Goal: Information Seeking & Learning: Check status

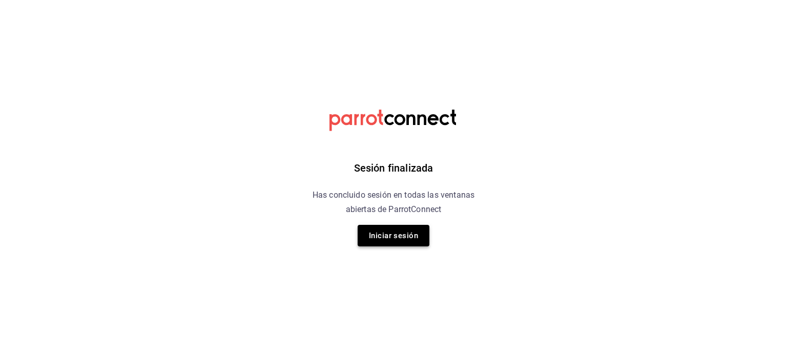
click at [398, 235] on button "Iniciar sesión" at bounding box center [394, 236] width 72 height 22
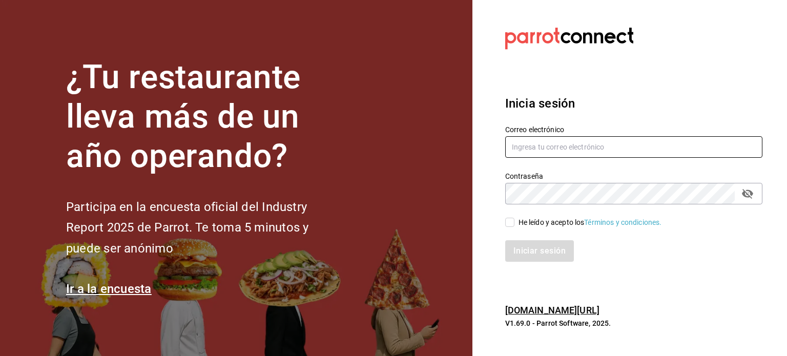
click at [552, 150] on input "text" at bounding box center [633, 147] width 257 height 22
type input "[EMAIL_ADDRESS][DOMAIN_NAME]"
click at [509, 221] on input "He leído y acepto los Términos y condiciones." at bounding box center [509, 222] width 9 height 9
checkbox input "true"
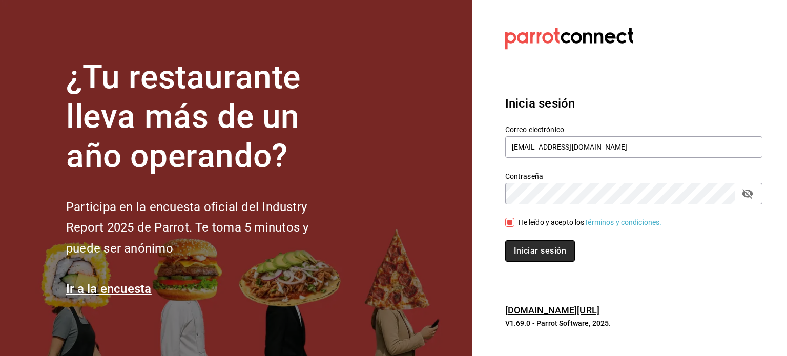
click at [537, 250] on button "Iniciar sesión" at bounding box center [540, 251] width 70 height 22
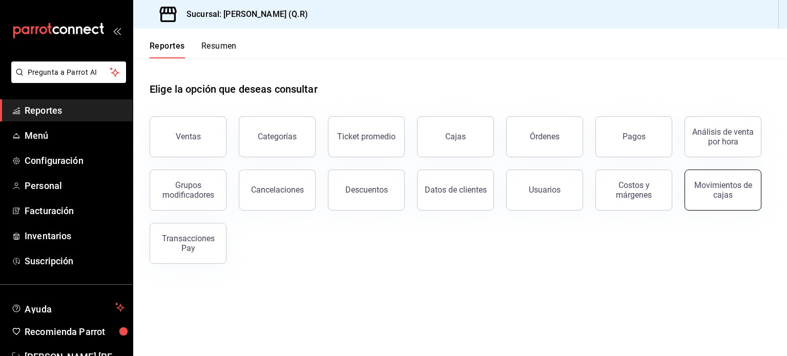
click at [727, 187] on div "Movimientos de cajas" at bounding box center [724, 189] width 64 height 19
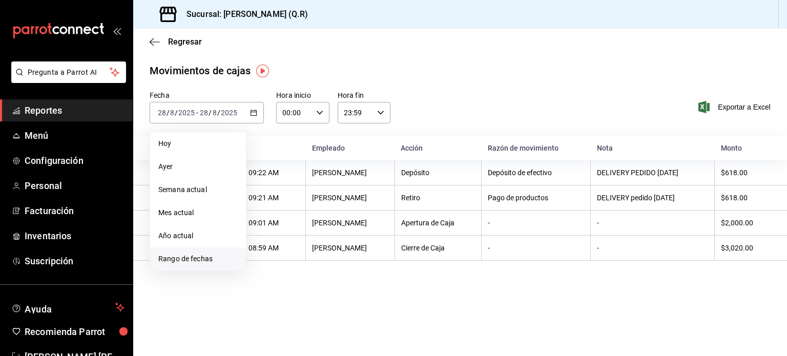
click at [198, 256] on span "Rango de fechas" at bounding box center [197, 259] width 79 height 11
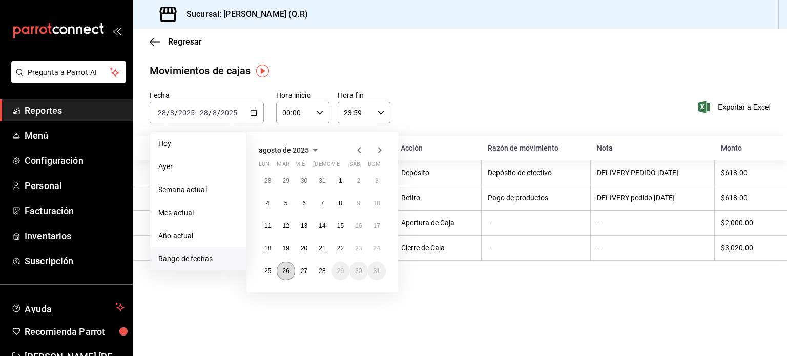
click at [285, 268] on abbr "26" at bounding box center [285, 271] width 7 height 7
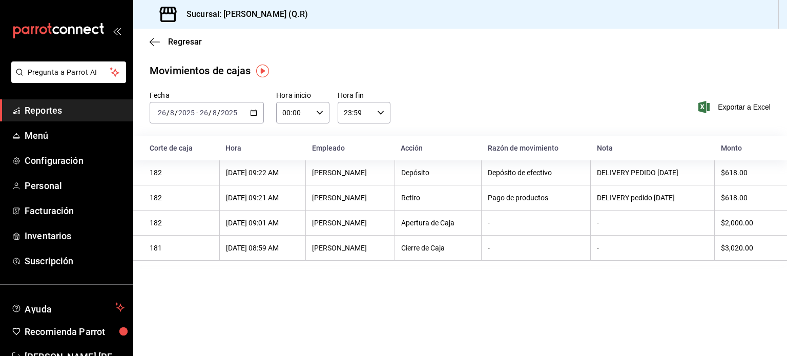
click at [285, 268] on main "Regresar Movimientos de cajas Fecha 2025-08-26 26 / 8 / 2025 - 2025-08-26 26 / …" at bounding box center [460, 193] width 654 height 328
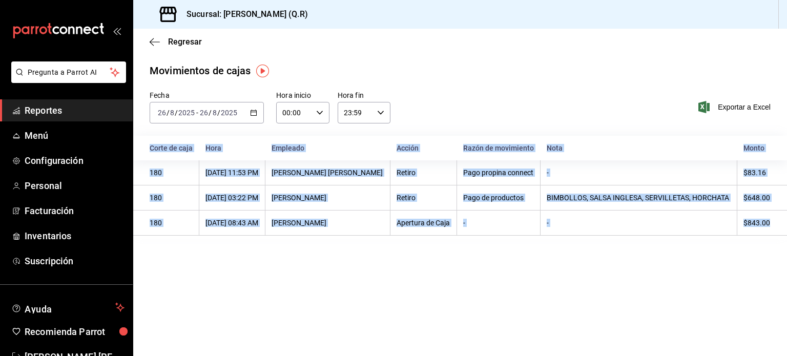
click at [697, 291] on main "Regresar Movimientos de cajas Fecha 2025-08-26 26 / 8 / 2025 - 2025-08-26 26 / …" at bounding box center [460, 193] width 654 height 328
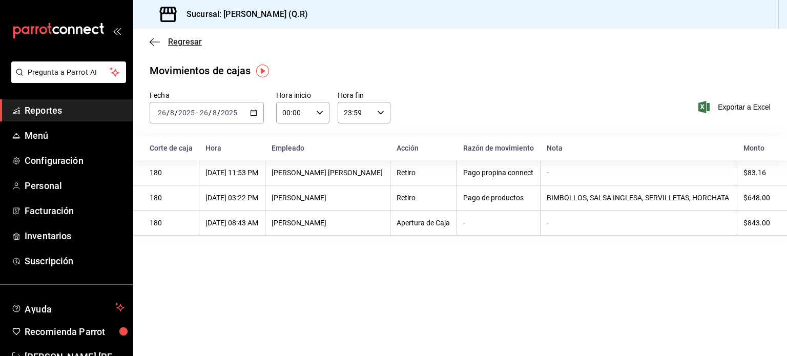
click at [154, 39] on icon "button" at bounding box center [155, 41] width 10 height 9
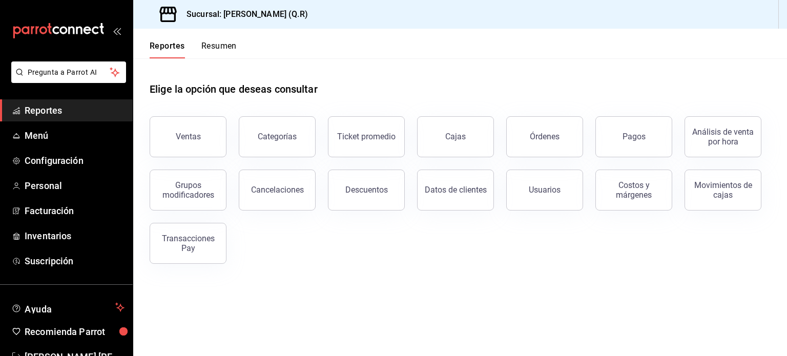
click at [358, 189] on div "Descuentos" at bounding box center [366, 190] width 43 height 10
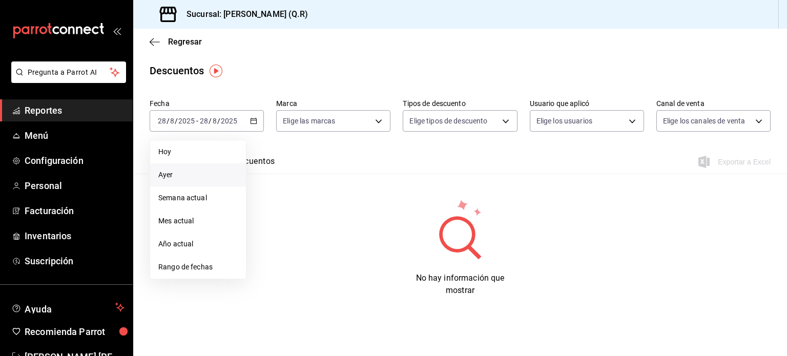
click at [176, 176] on span "Ayer" at bounding box center [197, 175] width 79 height 11
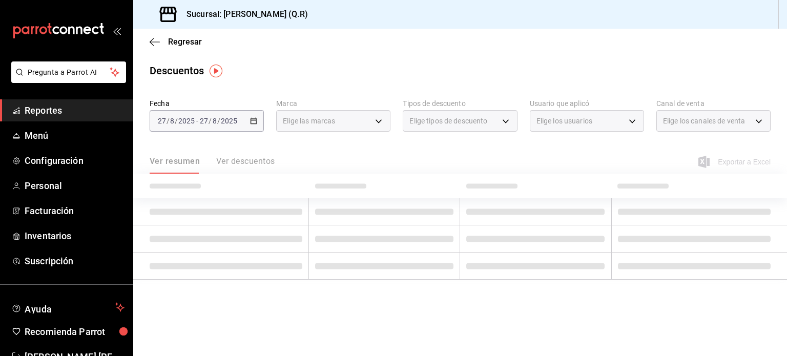
click at [176, 176] on th at bounding box center [221, 186] width 176 height 25
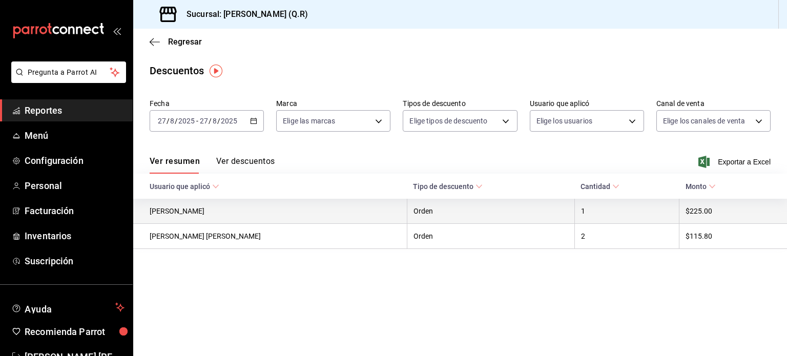
click at [705, 207] on th "$225.00" at bounding box center [734, 211] width 108 height 25
click at [225, 214] on th "CARLA ISABEL HIPOLITO CORTES" at bounding box center [270, 211] width 274 height 25
click at [430, 217] on th "Orden" at bounding box center [491, 211] width 168 height 25
click at [693, 215] on th "$225.00" at bounding box center [734, 211] width 108 height 25
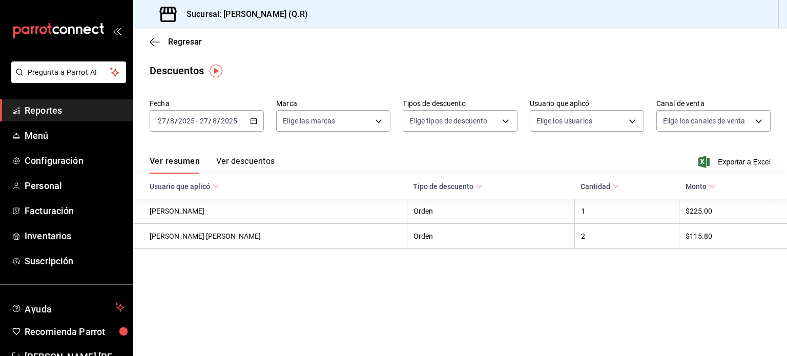
click at [256, 157] on button "Ver descuentos" at bounding box center [245, 164] width 58 height 17
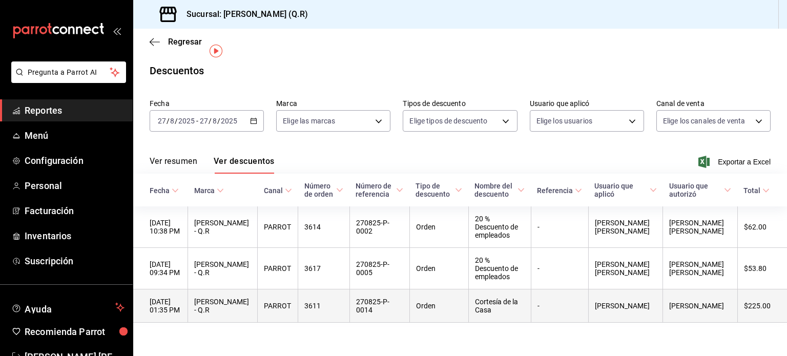
scroll to position [20, 0]
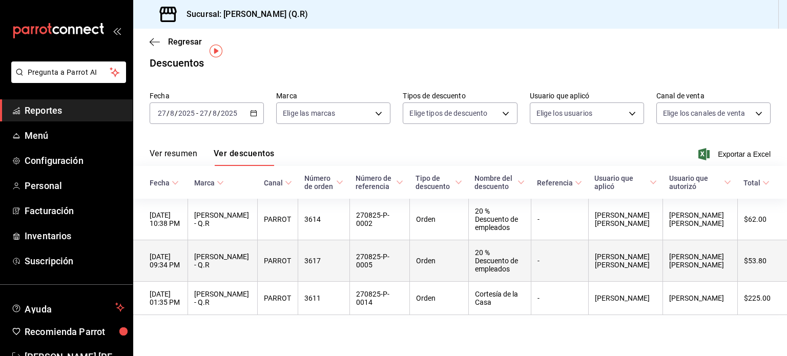
click at [390, 251] on th "270825-P-0005" at bounding box center [380, 261] width 60 height 42
click at [164, 250] on th "27/08/2025 09:34 PM" at bounding box center [160, 261] width 55 height 42
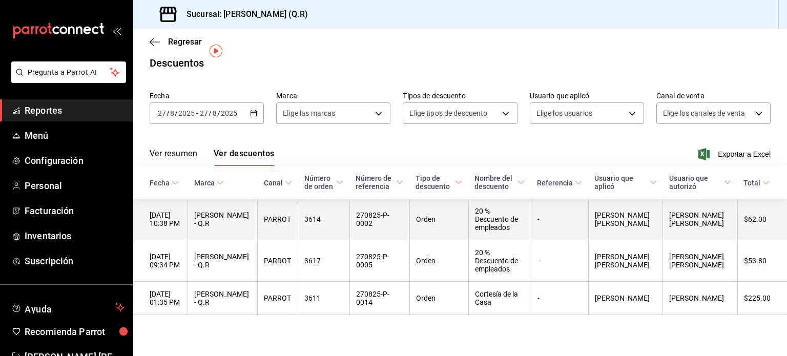
click at [375, 209] on th "270825-P-0002" at bounding box center [380, 220] width 60 height 42
click at [301, 210] on th "3614" at bounding box center [323, 220] width 51 height 42
click at [170, 213] on th "27/08/2025 10:38 PM" at bounding box center [160, 220] width 55 height 42
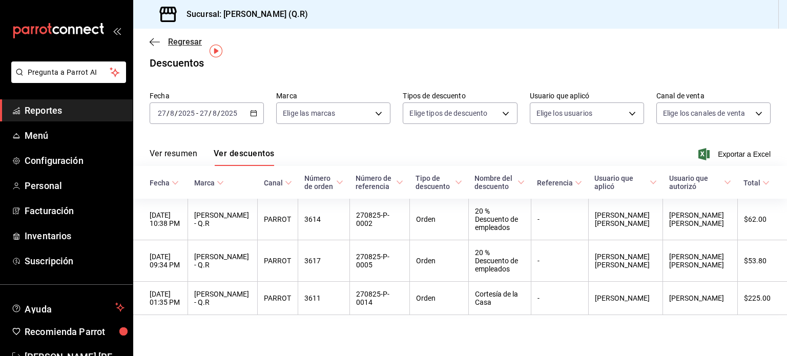
click at [152, 39] on icon "button" at bounding box center [155, 41] width 10 height 9
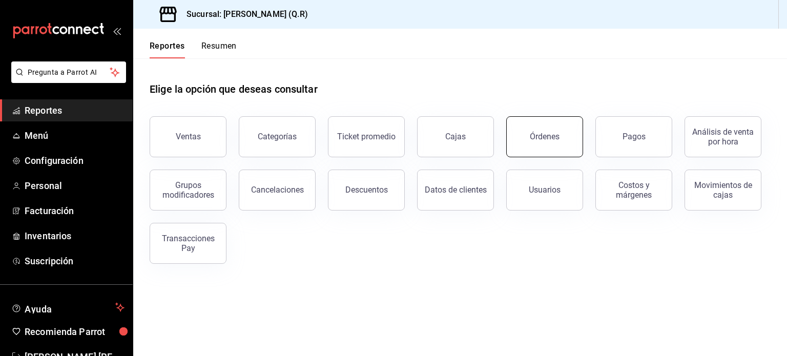
click at [538, 144] on button "Órdenes" at bounding box center [544, 136] width 77 height 41
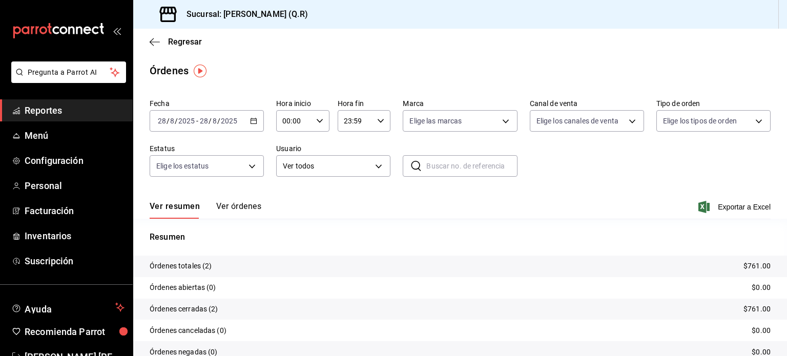
click at [459, 171] on input "text" at bounding box center [471, 166] width 91 height 21
type input "3614"
click at [560, 170] on div "Fecha 2025-08-28 28 / 8 / 2025 - 2025-08-28 28 / 8 / 2025 Hora inicio 00:00 Hor…" at bounding box center [460, 142] width 621 height 94
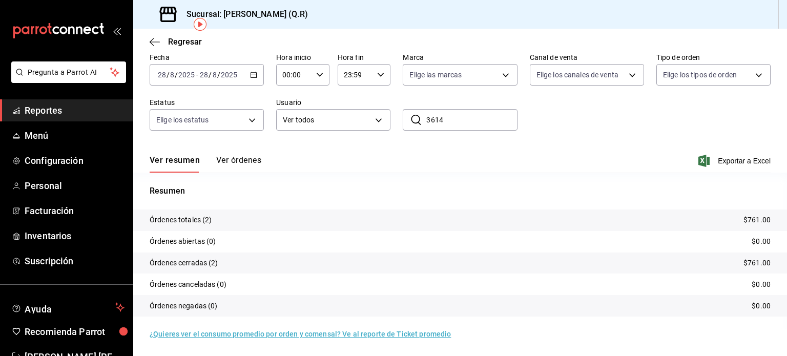
click at [239, 161] on button "Ver órdenes" at bounding box center [238, 163] width 45 height 17
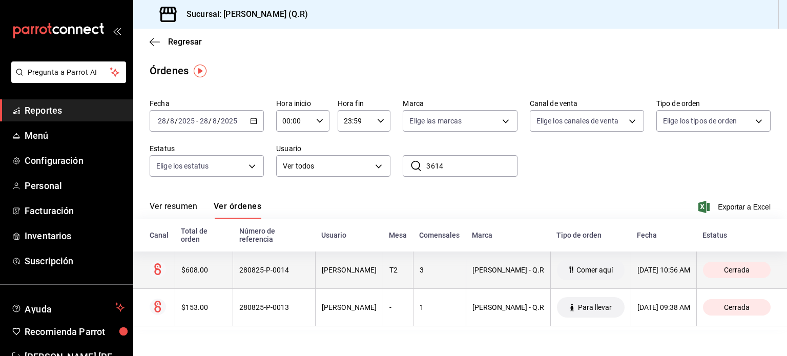
click at [246, 276] on th "280825-P-0014" at bounding box center [274, 270] width 83 height 37
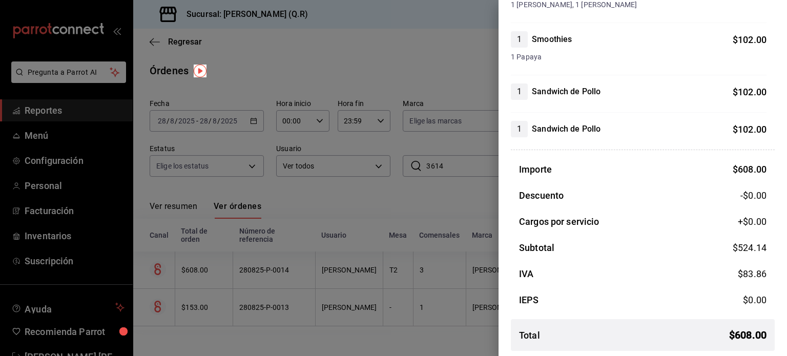
scroll to position [234, 0]
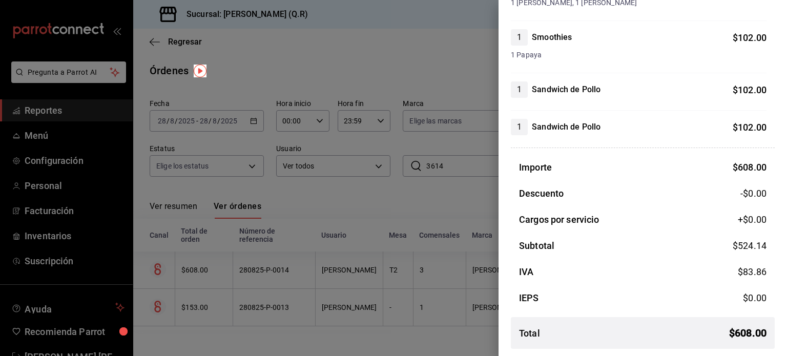
click at [386, 200] on div at bounding box center [393, 178] width 787 height 356
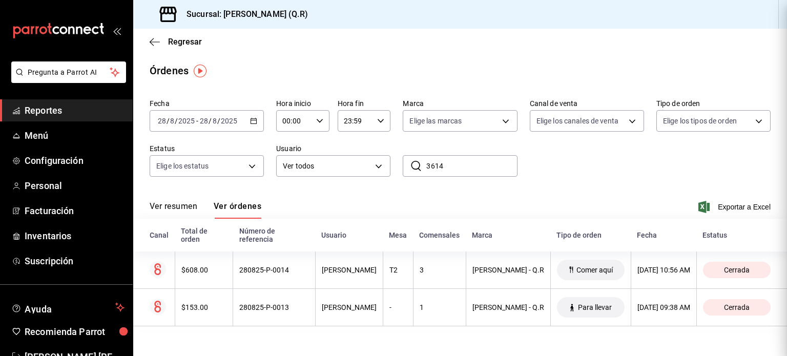
scroll to position [0, 0]
click at [258, 119] on div "2025-08-28 28 / 8 / 2025 - 2025-08-28 28 / 8 / 2025" at bounding box center [207, 121] width 114 height 22
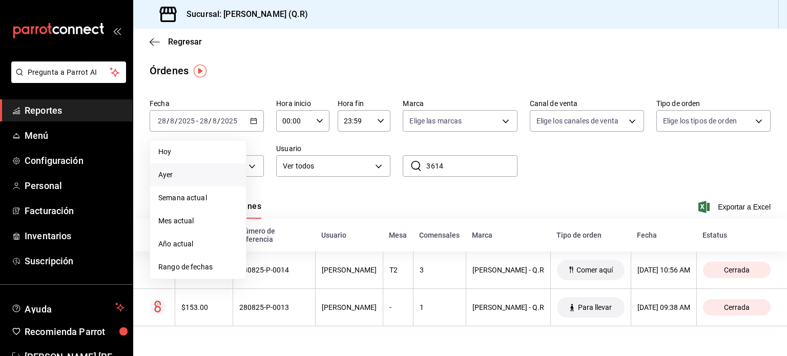
click at [164, 174] on span "Ayer" at bounding box center [197, 175] width 79 height 11
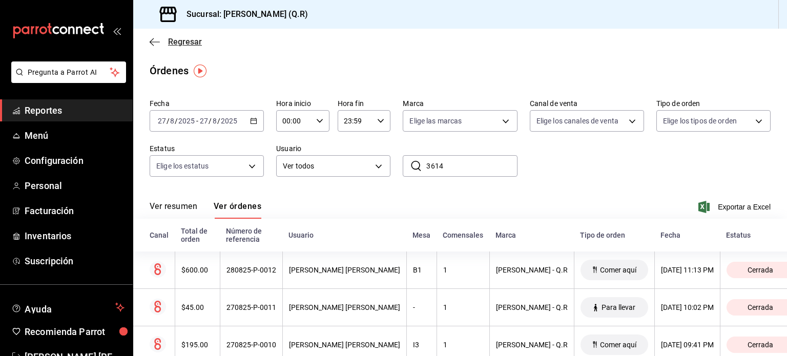
click at [152, 43] on icon "button" at bounding box center [155, 41] width 10 height 9
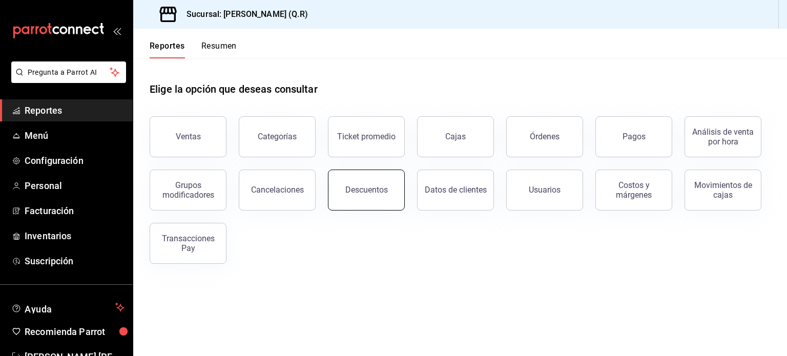
click at [382, 205] on button "Descuentos" at bounding box center [366, 190] width 77 height 41
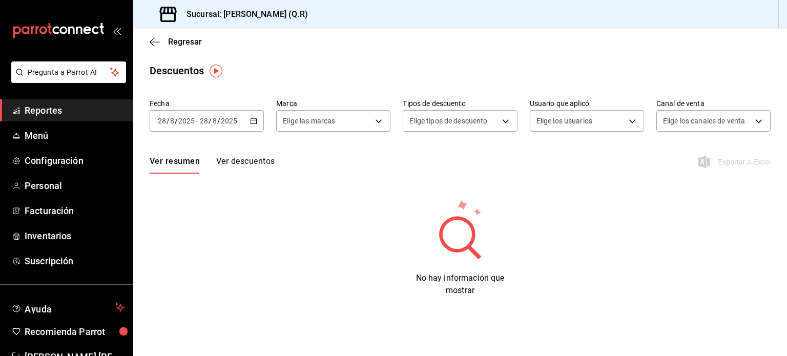
click at [256, 120] on icon "button" at bounding box center [253, 120] width 7 height 7
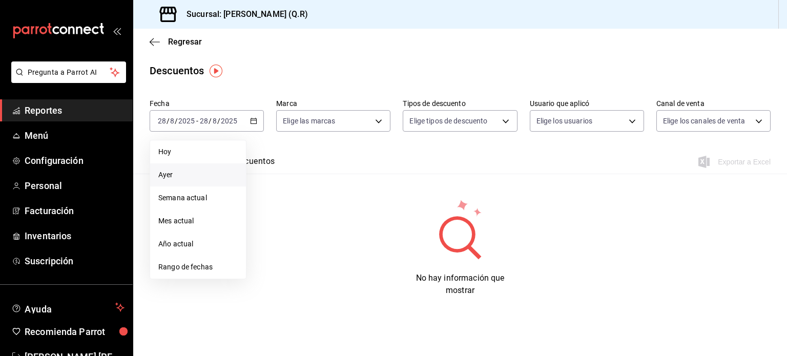
click at [170, 175] on span "Ayer" at bounding box center [197, 175] width 79 height 11
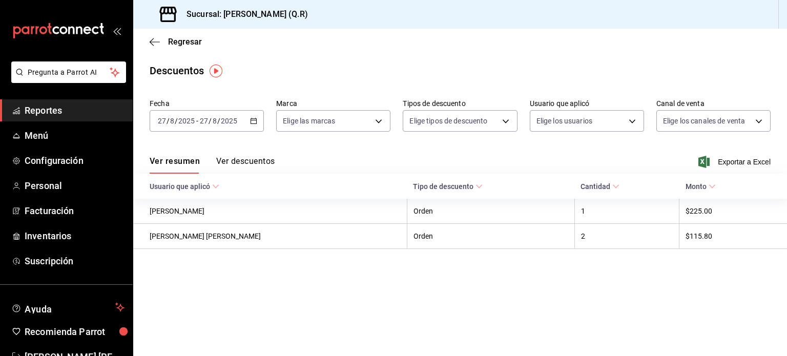
click at [252, 161] on button "Ver descuentos" at bounding box center [245, 164] width 58 height 17
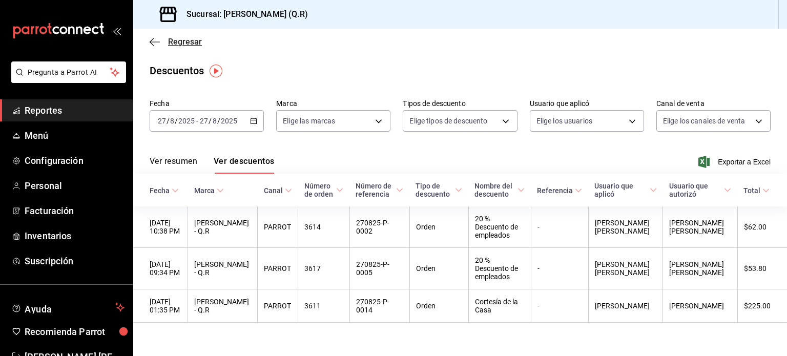
click at [150, 43] on icon "button" at bounding box center [155, 41] width 10 height 9
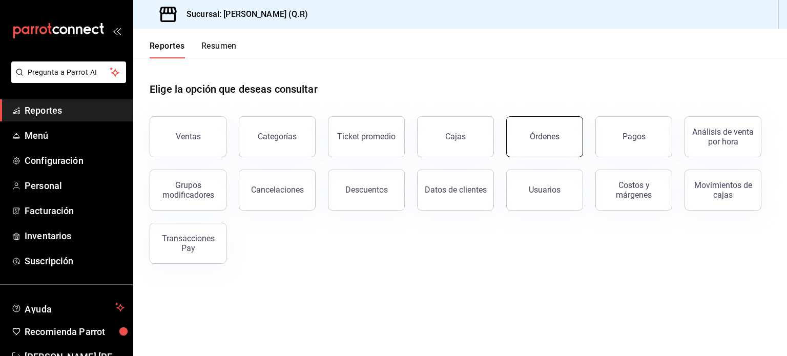
click at [531, 146] on button "Órdenes" at bounding box center [544, 136] width 77 height 41
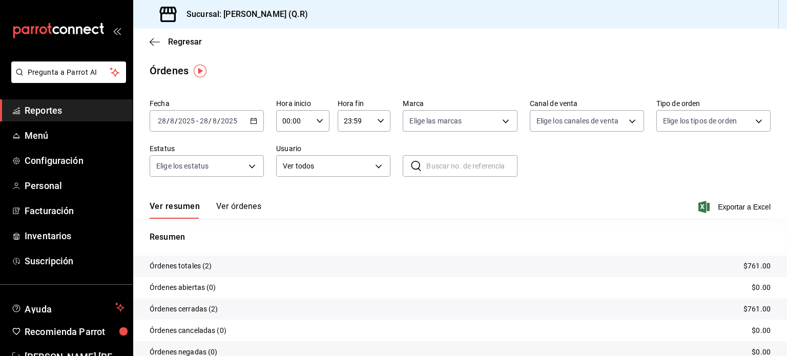
click at [252, 121] on icon "button" at bounding box center [253, 120] width 7 height 7
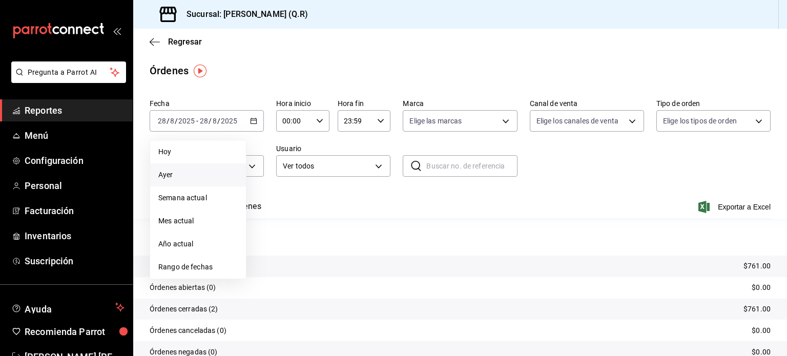
click at [173, 174] on span "Ayer" at bounding box center [197, 175] width 79 height 11
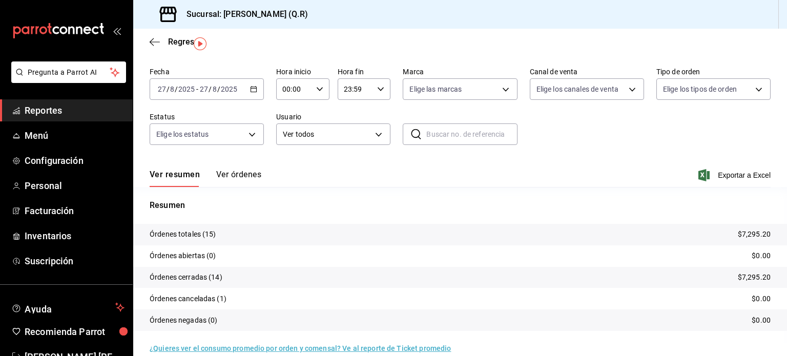
scroll to position [34, 0]
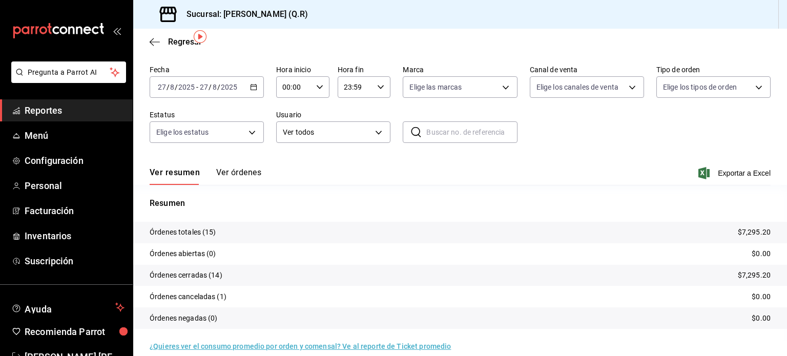
click at [236, 170] on button "Ver órdenes" at bounding box center [238, 176] width 45 height 17
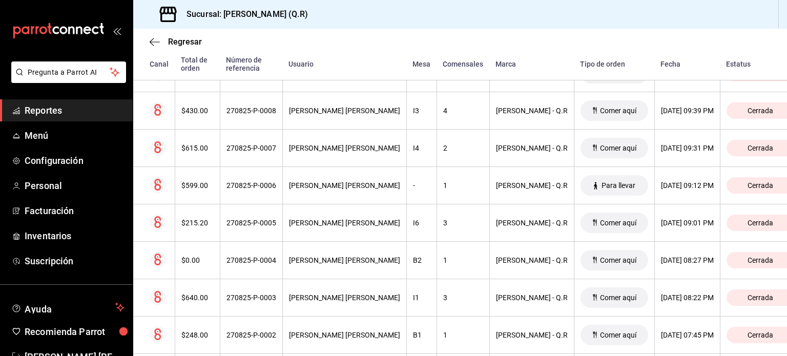
scroll to position [332, 0]
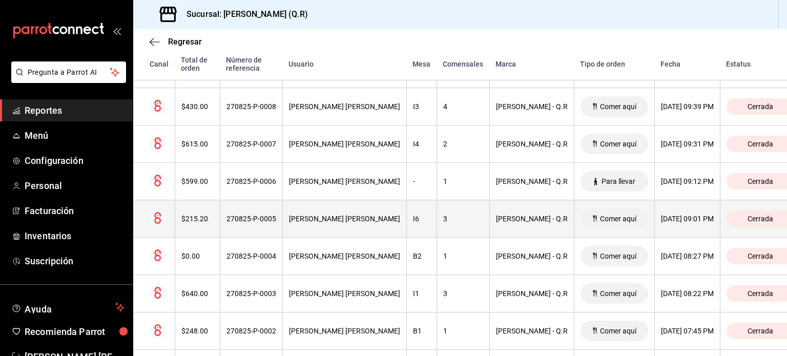
click at [265, 222] on div "270825-P-0005" at bounding box center [252, 219] width 50 height 8
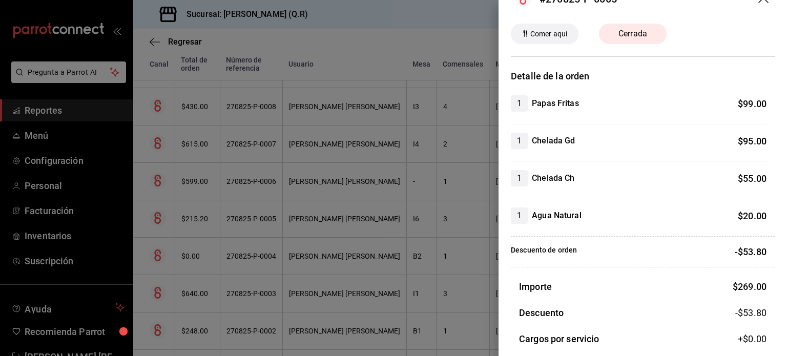
scroll to position [0, 0]
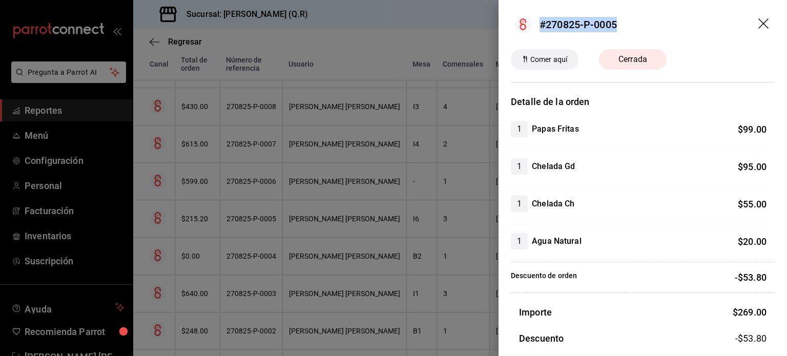
drag, startPoint x: 541, startPoint y: 22, endPoint x: 625, endPoint y: 23, distance: 84.1
click at [625, 23] on header "#270825-P-0005" at bounding box center [643, 24] width 289 height 49
copy div "#270825-P-0005"
click at [308, 43] on div at bounding box center [393, 178] width 787 height 356
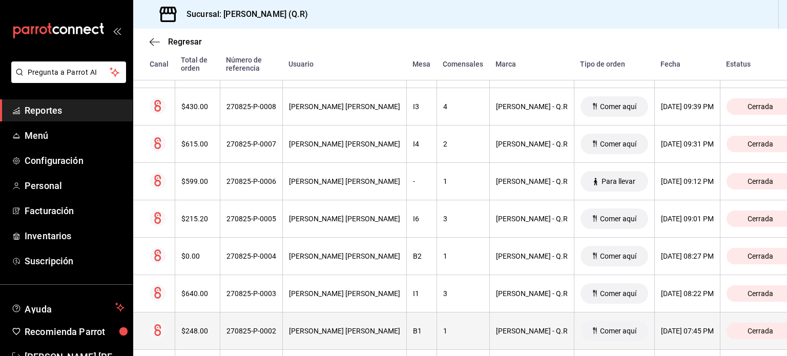
click at [254, 330] on div "270825-P-0002" at bounding box center [252, 331] width 50 height 8
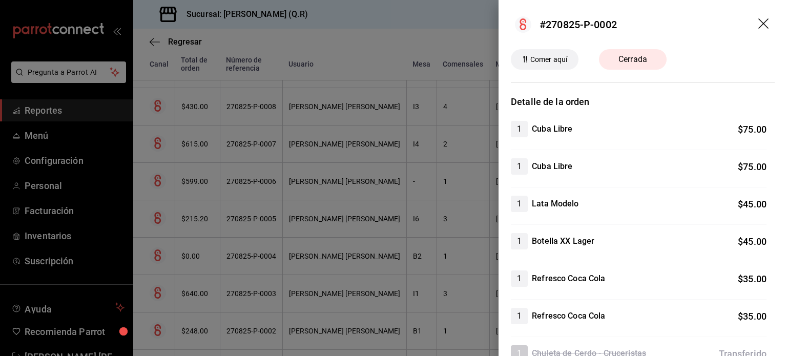
click at [396, 162] on div at bounding box center [393, 178] width 787 height 356
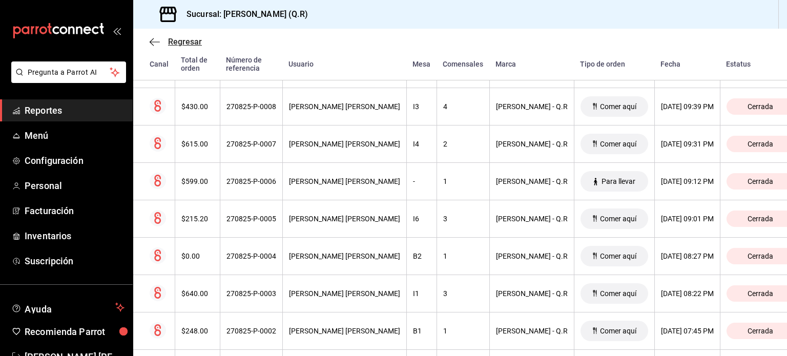
click at [155, 40] on icon "button" at bounding box center [155, 41] width 10 height 9
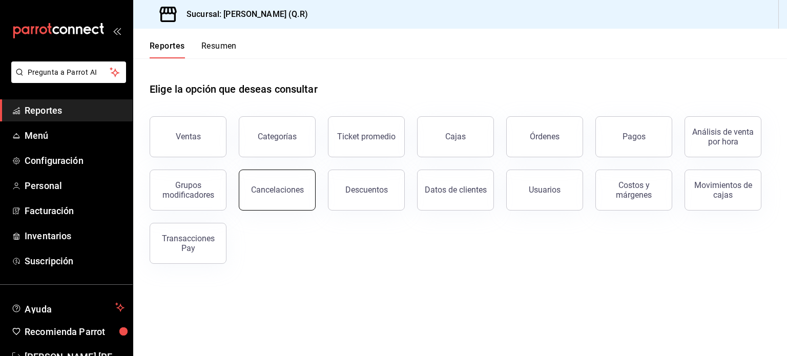
click at [282, 191] on div "Cancelaciones" at bounding box center [277, 190] width 53 height 10
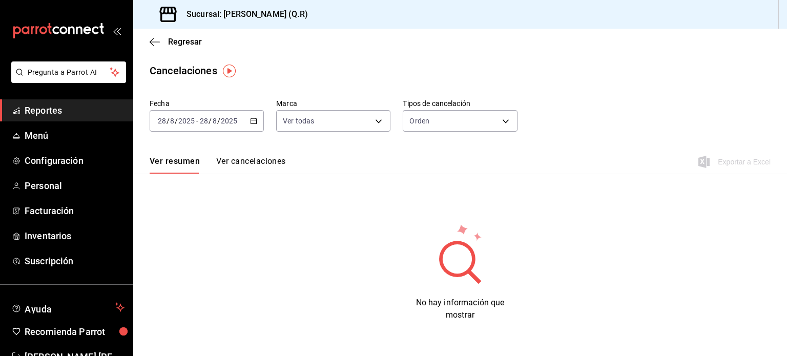
click at [252, 124] on \(Stroke\) "button" at bounding box center [254, 121] width 6 height 6
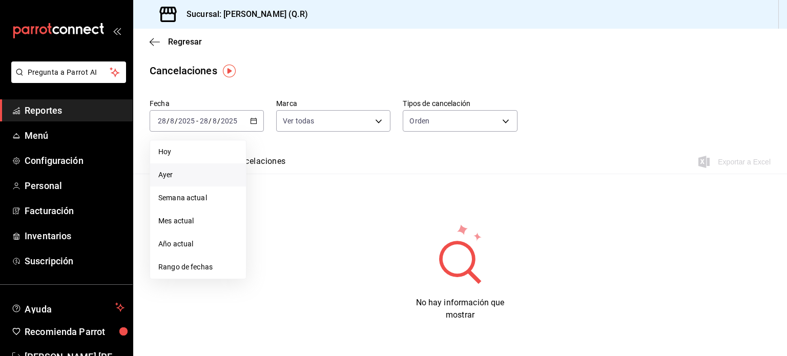
click at [185, 176] on span "Ayer" at bounding box center [197, 175] width 79 height 11
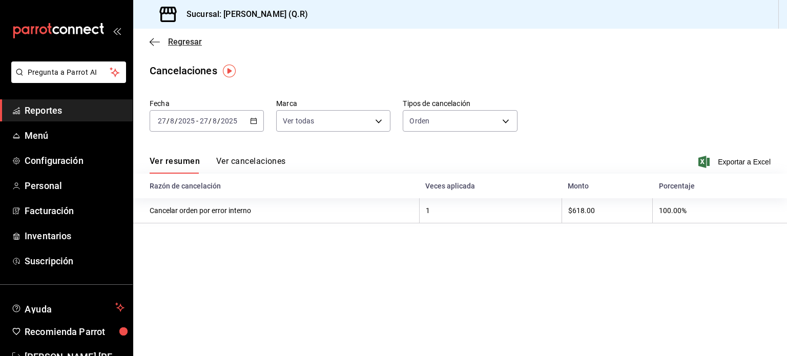
click at [154, 40] on icon "button" at bounding box center [155, 41] width 10 height 9
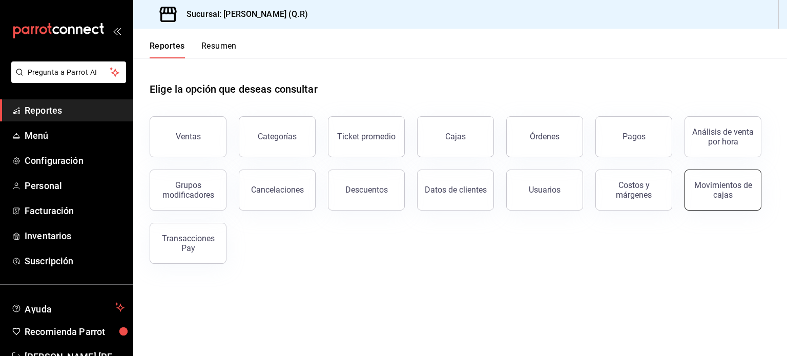
click at [730, 194] on div "Movimientos de cajas" at bounding box center [724, 189] width 64 height 19
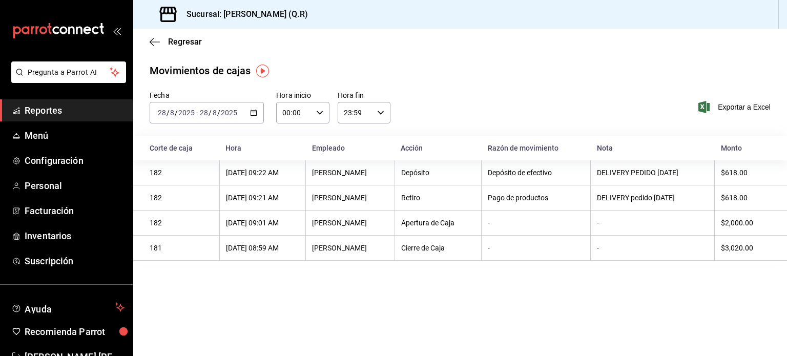
click at [254, 112] on icon "button" at bounding box center [253, 112] width 7 height 7
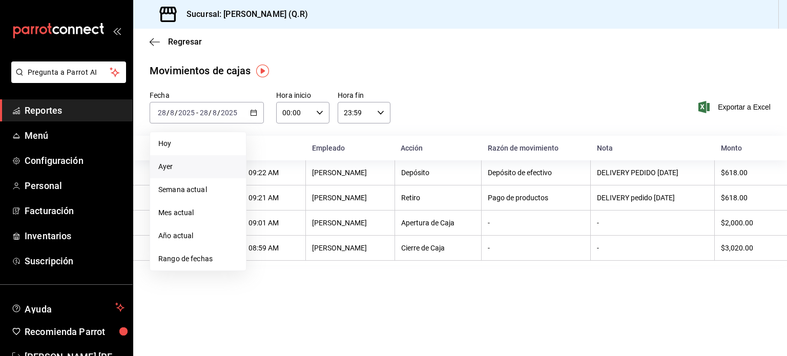
click at [177, 164] on span "Ayer" at bounding box center [197, 166] width 79 height 11
